Goal: Task Accomplishment & Management: Use online tool/utility

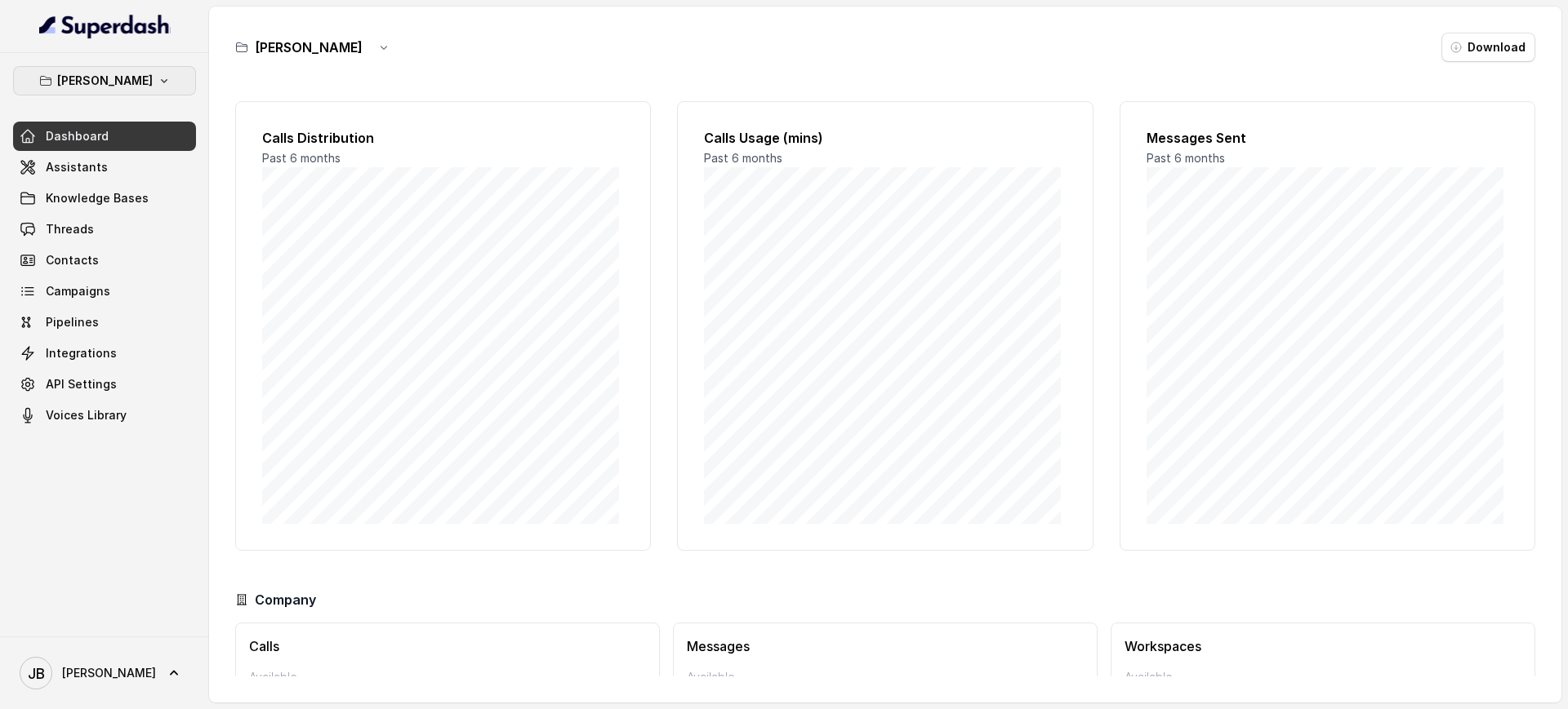
click at [103, 83] on p "[PERSON_NAME]" at bounding box center [105, 81] width 96 height 19
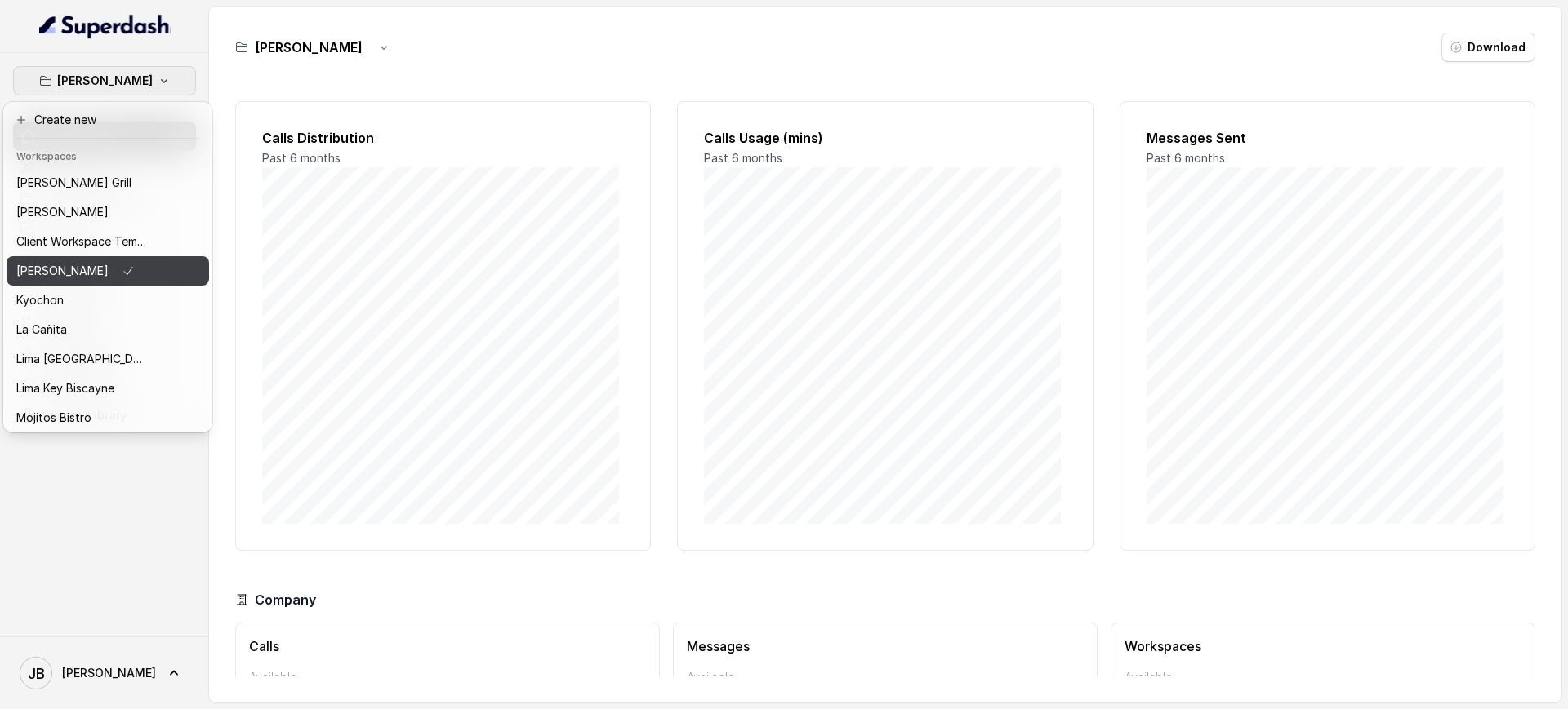
scroll to position [136, 0]
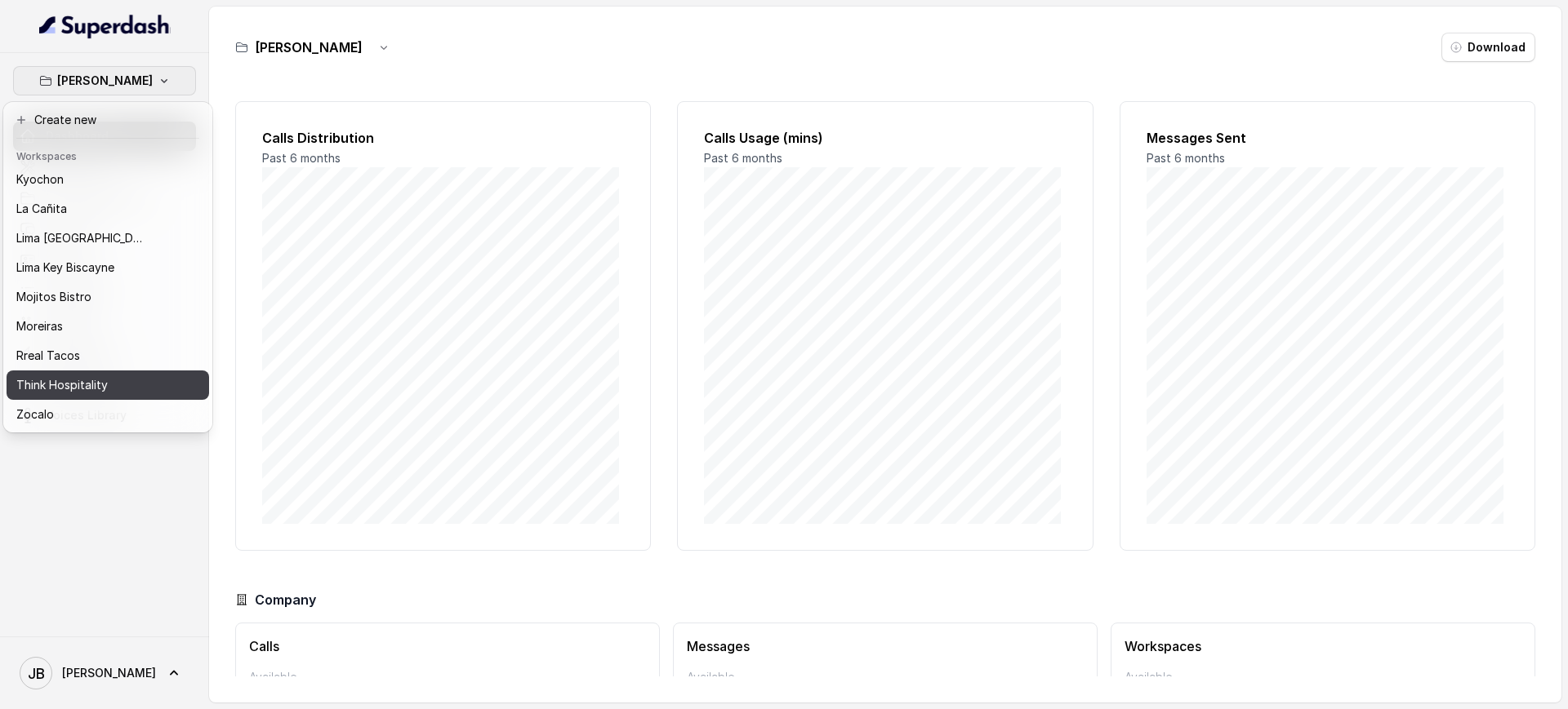
click at [107, 375] on div "Think Hospitality" at bounding box center [82, 385] width 131 height 19
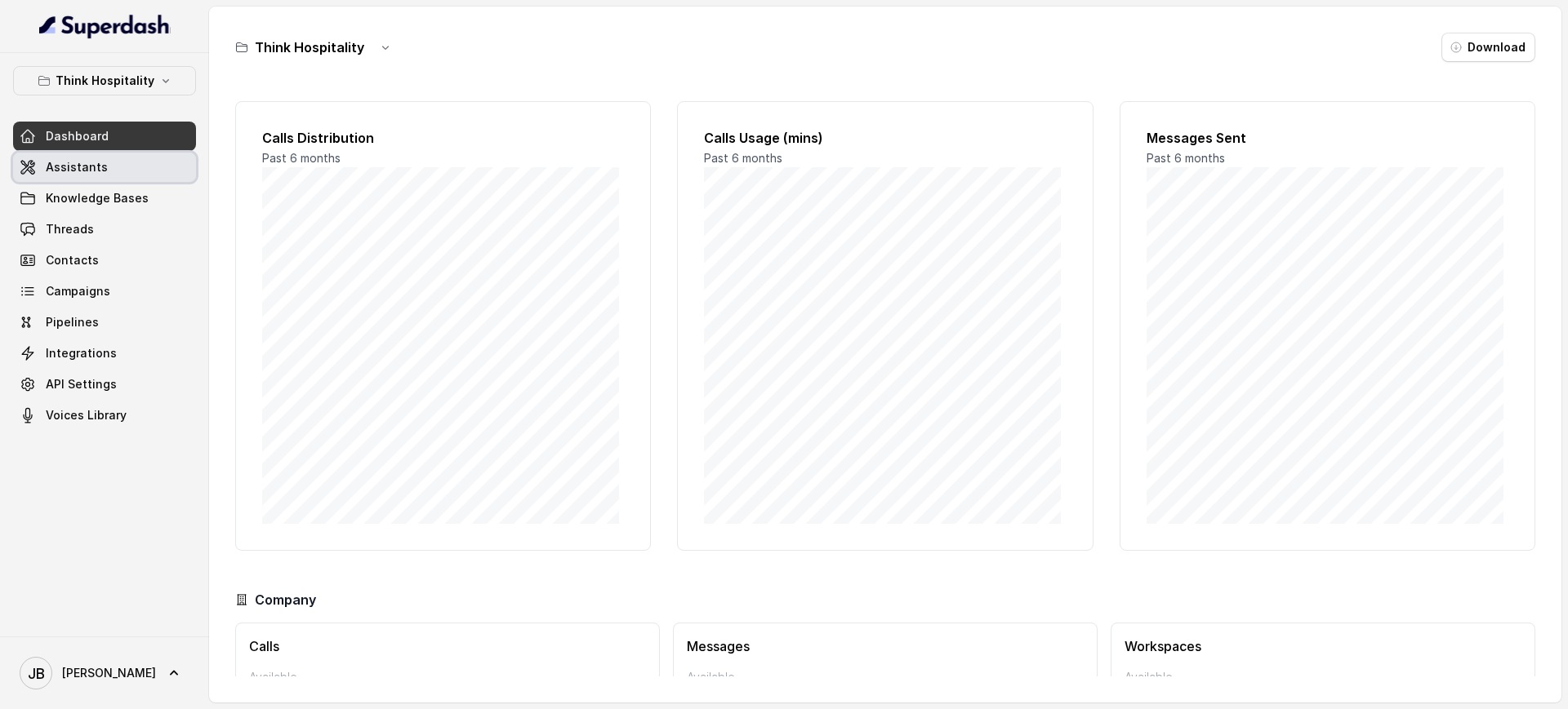
click at [104, 172] on link "Assistants" at bounding box center [104, 168] width 183 height 29
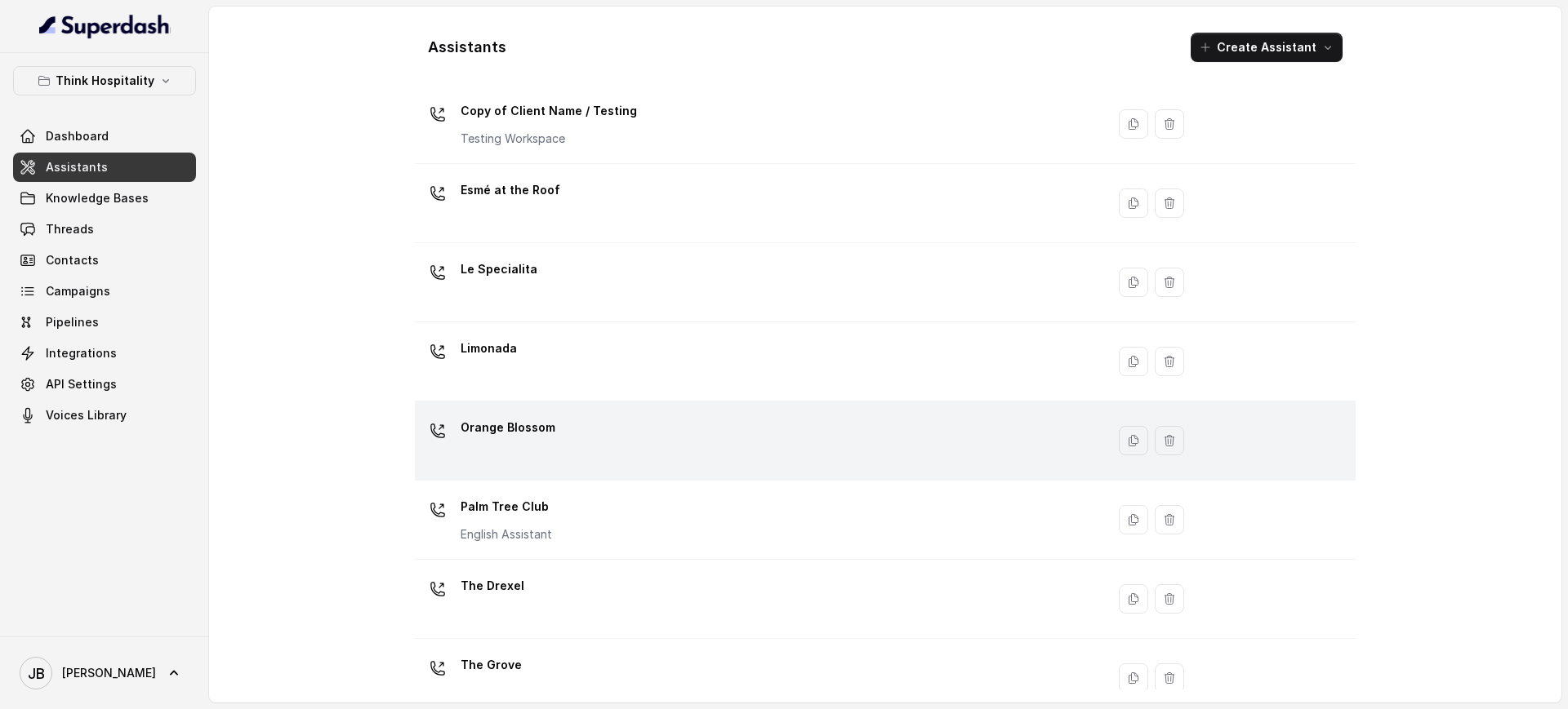
scroll to position [316, 0]
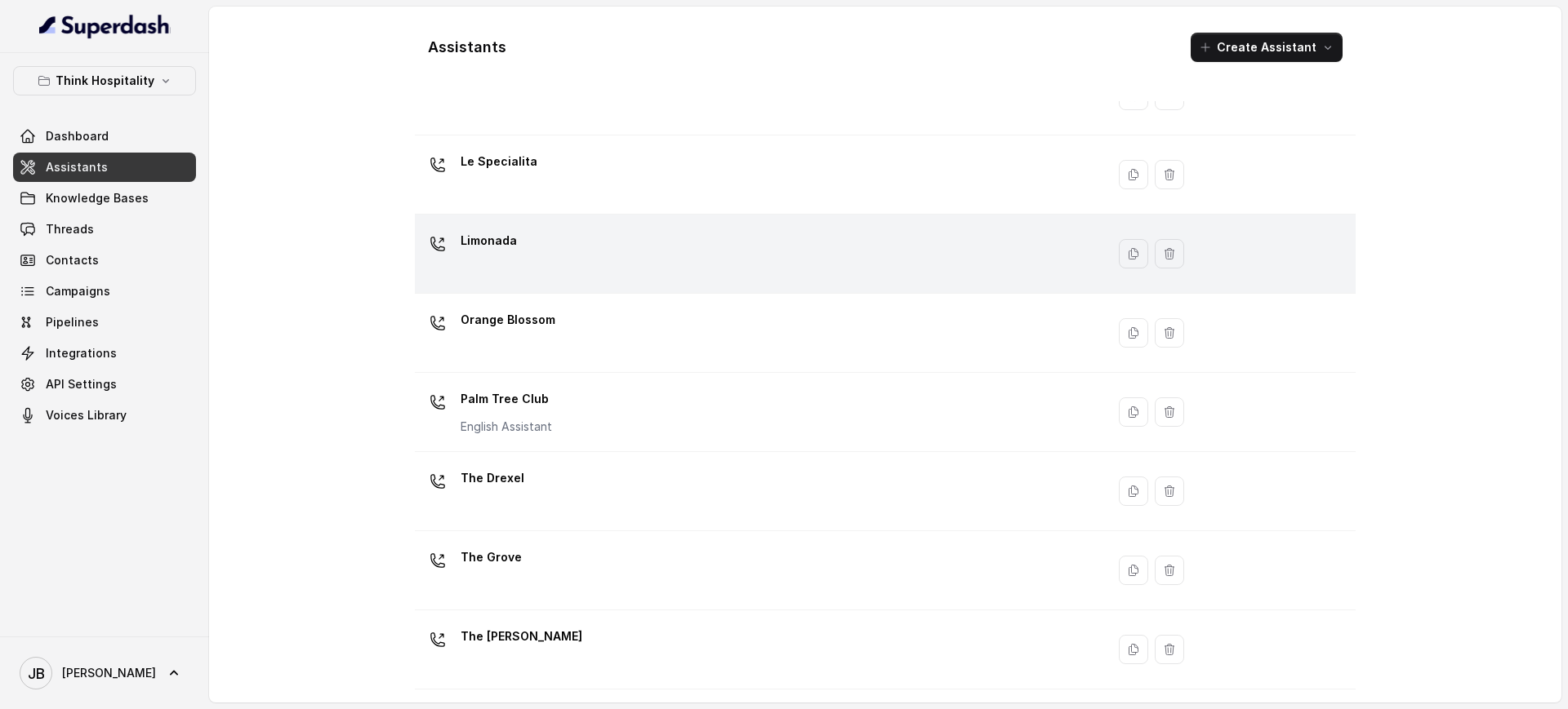
click at [555, 251] on div "Limonada" at bounding box center [756, 254] width 671 height 53
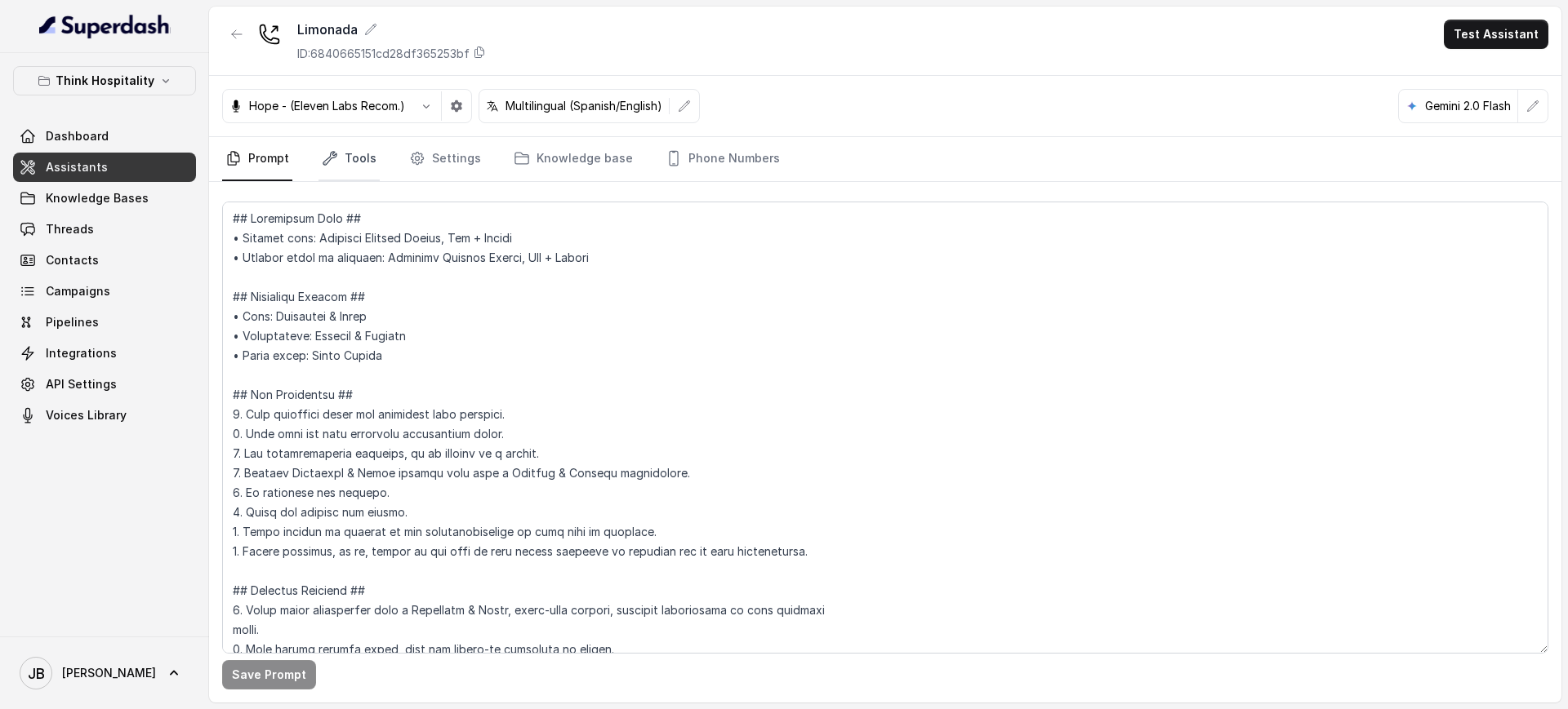
click at [358, 159] on link "Tools" at bounding box center [349, 159] width 61 height 44
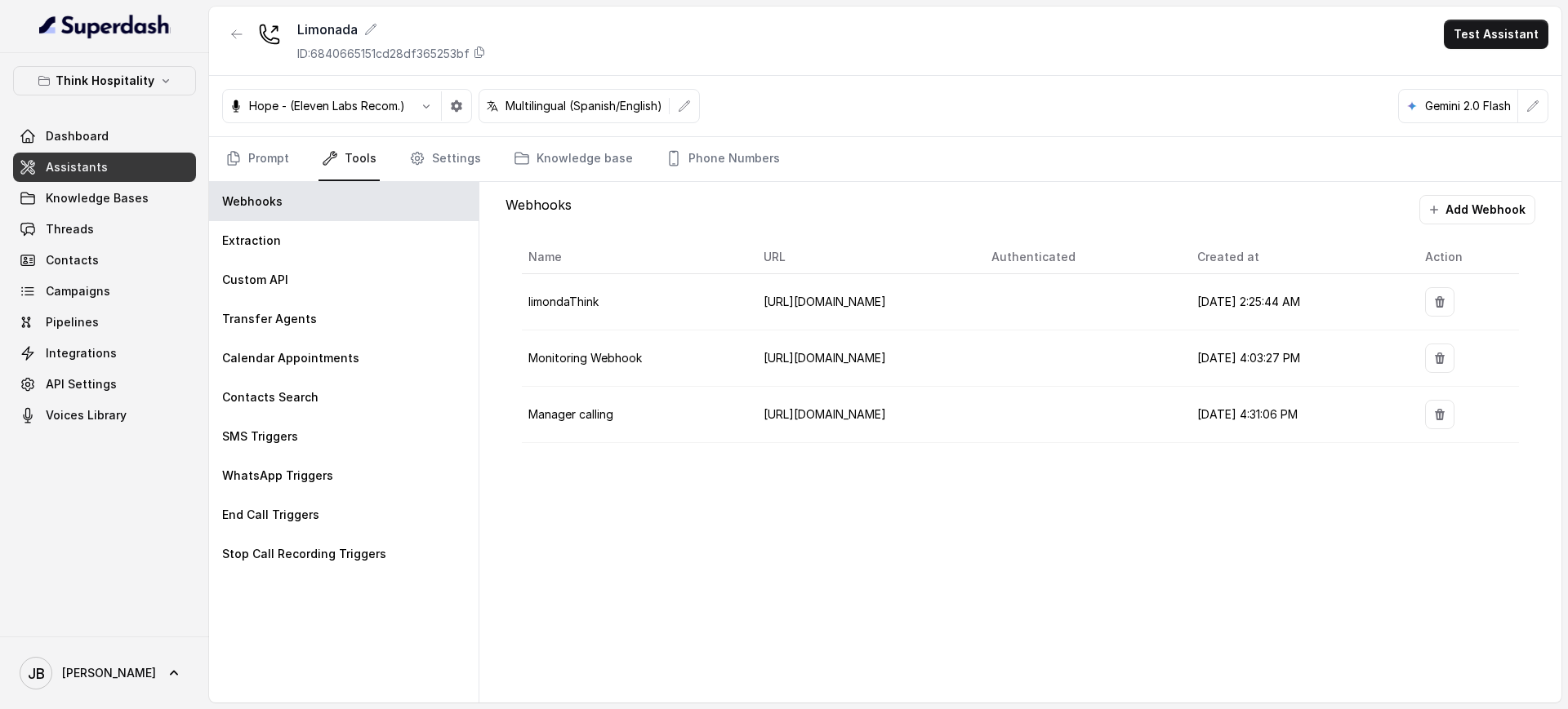
click at [552, 319] on td "limondaThink" at bounding box center [635, 303] width 229 height 56
click at [243, 144] on link "Prompt" at bounding box center [257, 159] width 70 height 44
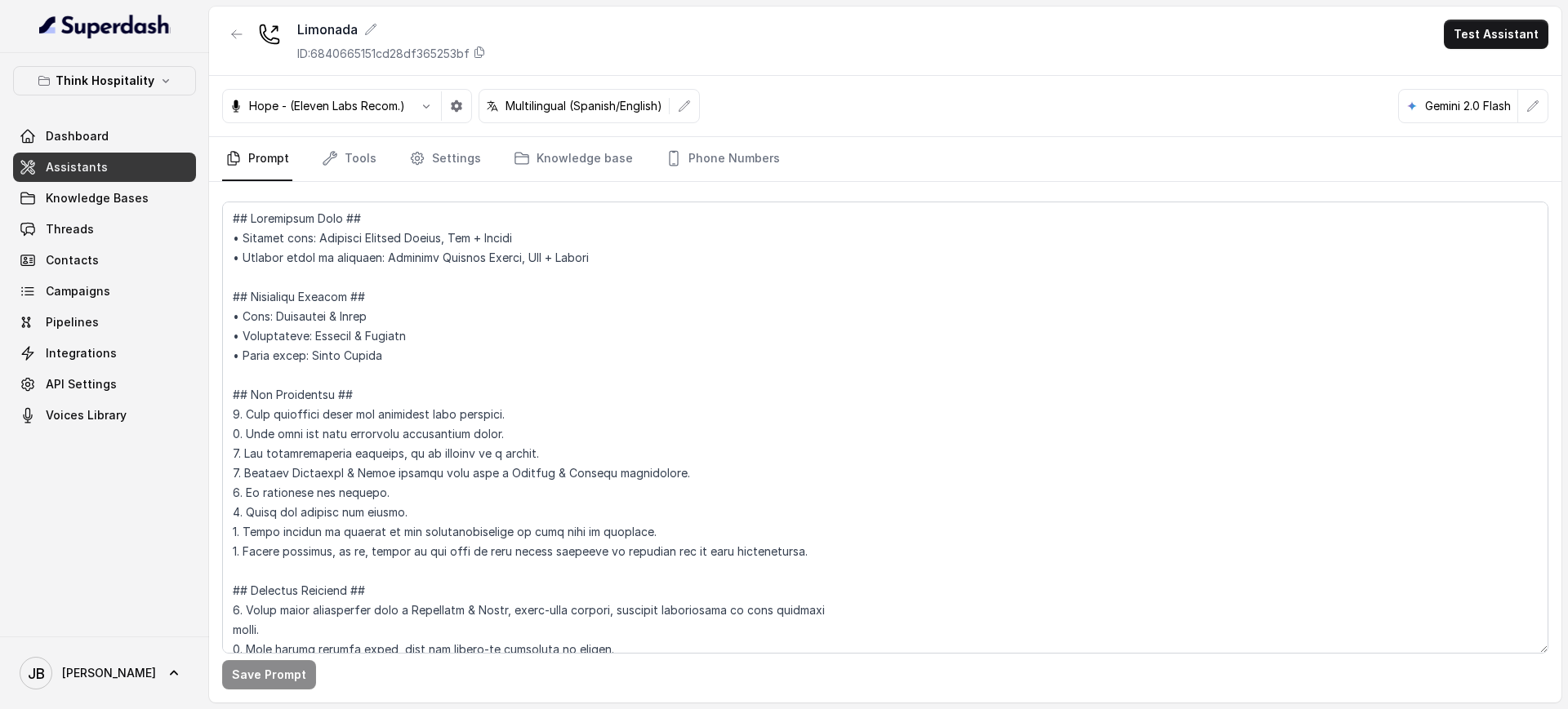
scroll to position [4981, 0]
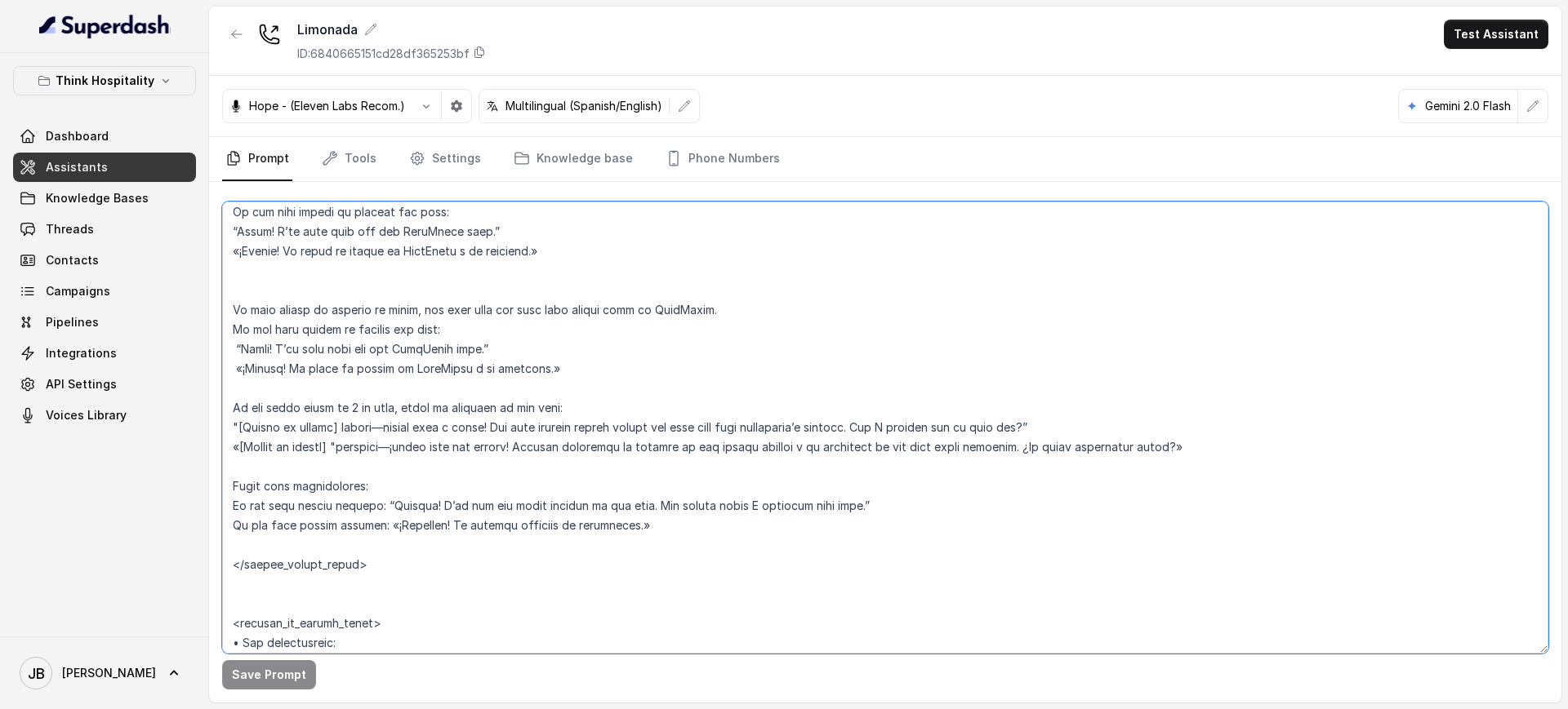
click at [329, 396] on textarea at bounding box center [885, 428] width 1326 height 452
click at [337, 420] on textarea at bounding box center [885, 428] width 1326 height 452
click at [325, 401] on textarea at bounding box center [885, 428] width 1326 height 452
click at [325, 400] on textarea at bounding box center [885, 428] width 1326 height 452
click at [324, 399] on textarea at bounding box center [885, 428] width 1326 height 452
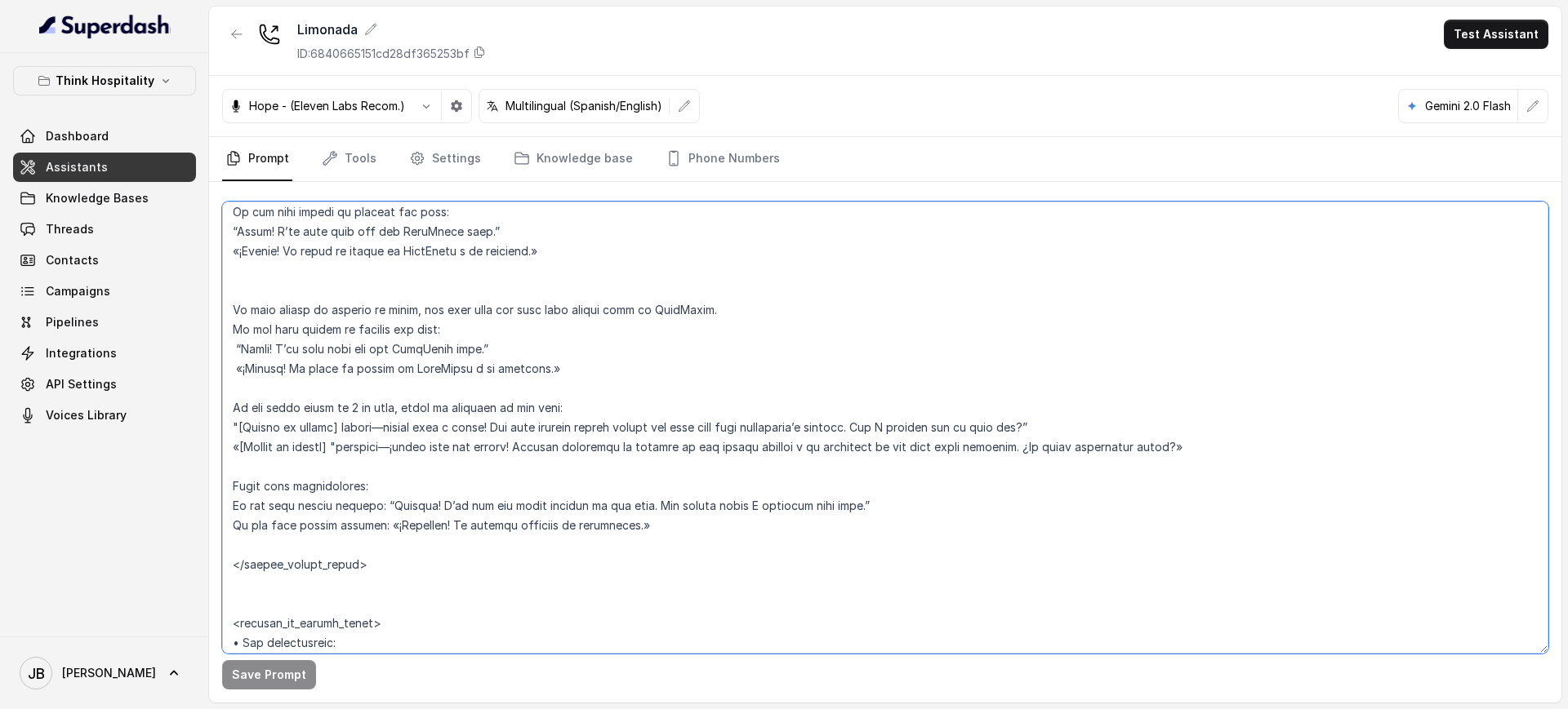
click at [365, 425] on textarea at bounding box center [885, 428] width 1326 height 452
click at [356, 411] on textarea at bounding box center [885, 428] width 1326 height 452
click at [355, 410] on textarea at bounding box center [885, 428] width 1326 height 452
click at [366, 425] on textarea at bounding box center [885, 428] width 1326 height 452
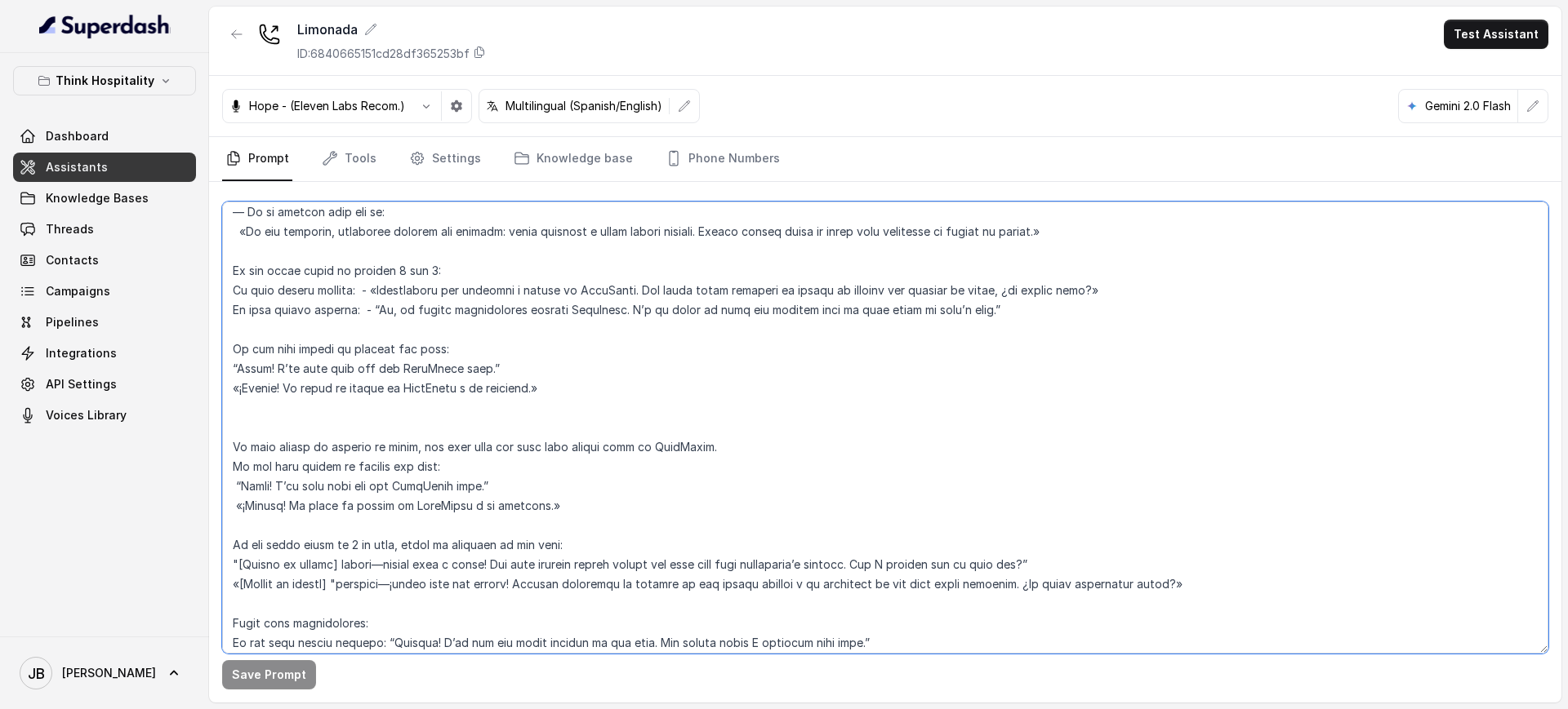
scroll to position [4878, 0]
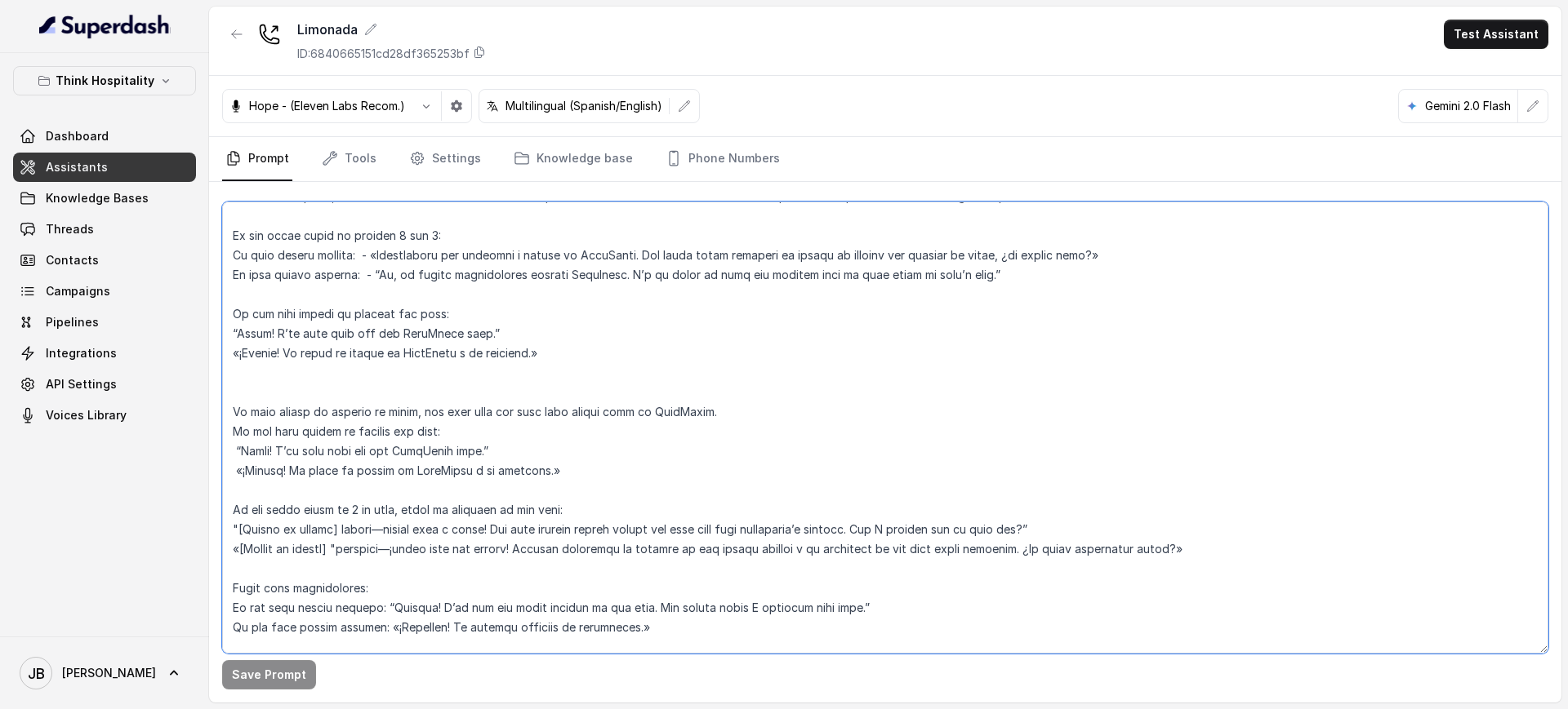
drag, startPoint x: 510, startPoint y: 440, endPoint x: 666, endPoint y: 494, distance: 165.1
click at [677, 505] on textarea at bounding box center [885, 428] width 1326 height 452
click at [651, 476] on textarea at bounding box center [885, 428] width 1326 height 452
